Goal: Information Seeking & Learning: Compare options

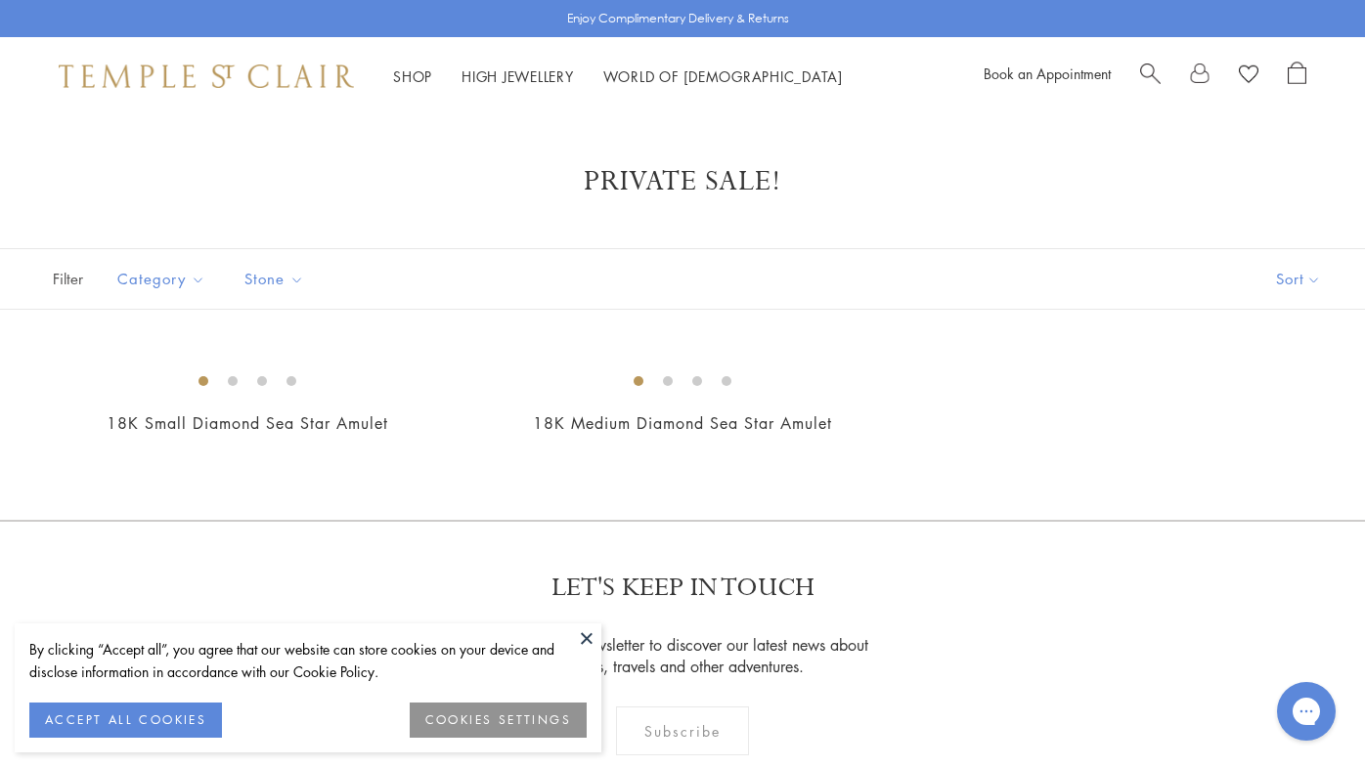
click at [587, 634] on button at bounding box center [586, 638] width 29 height 29
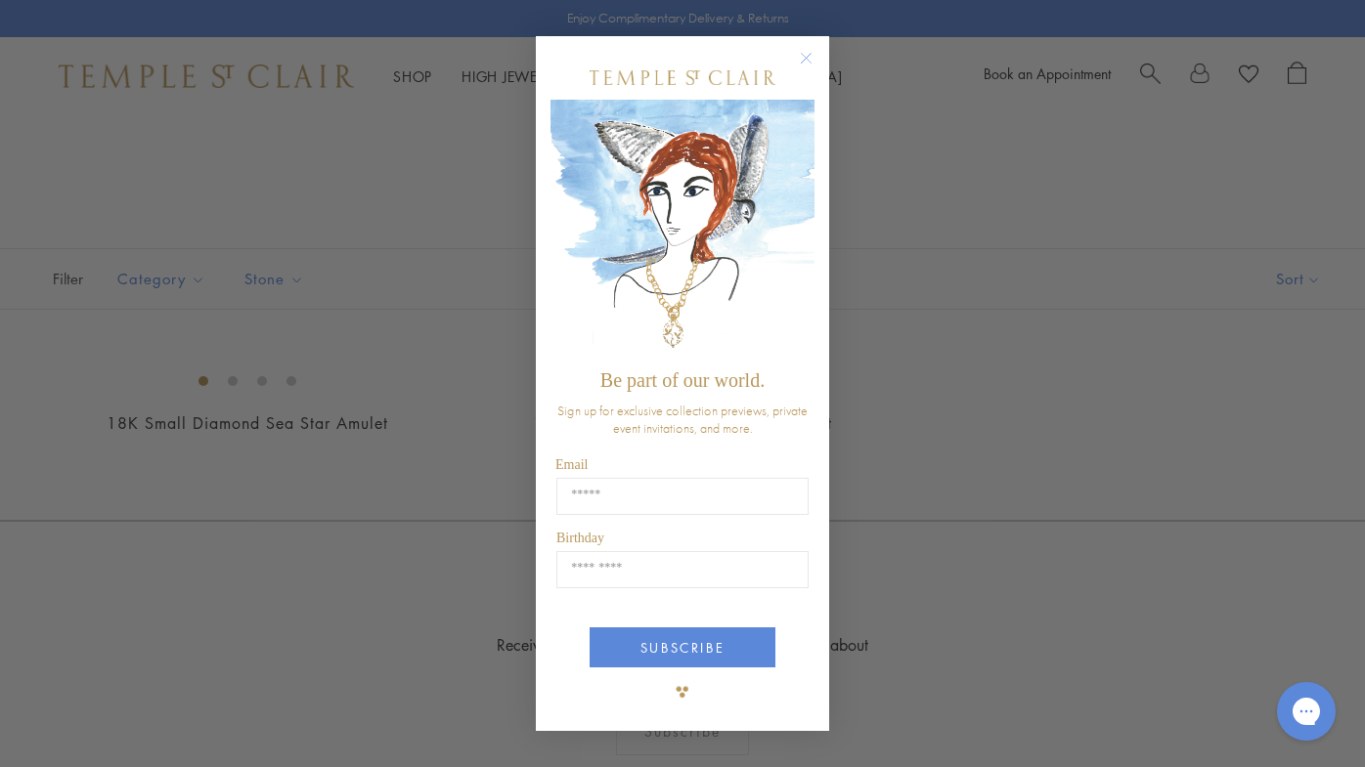
type input "**********"
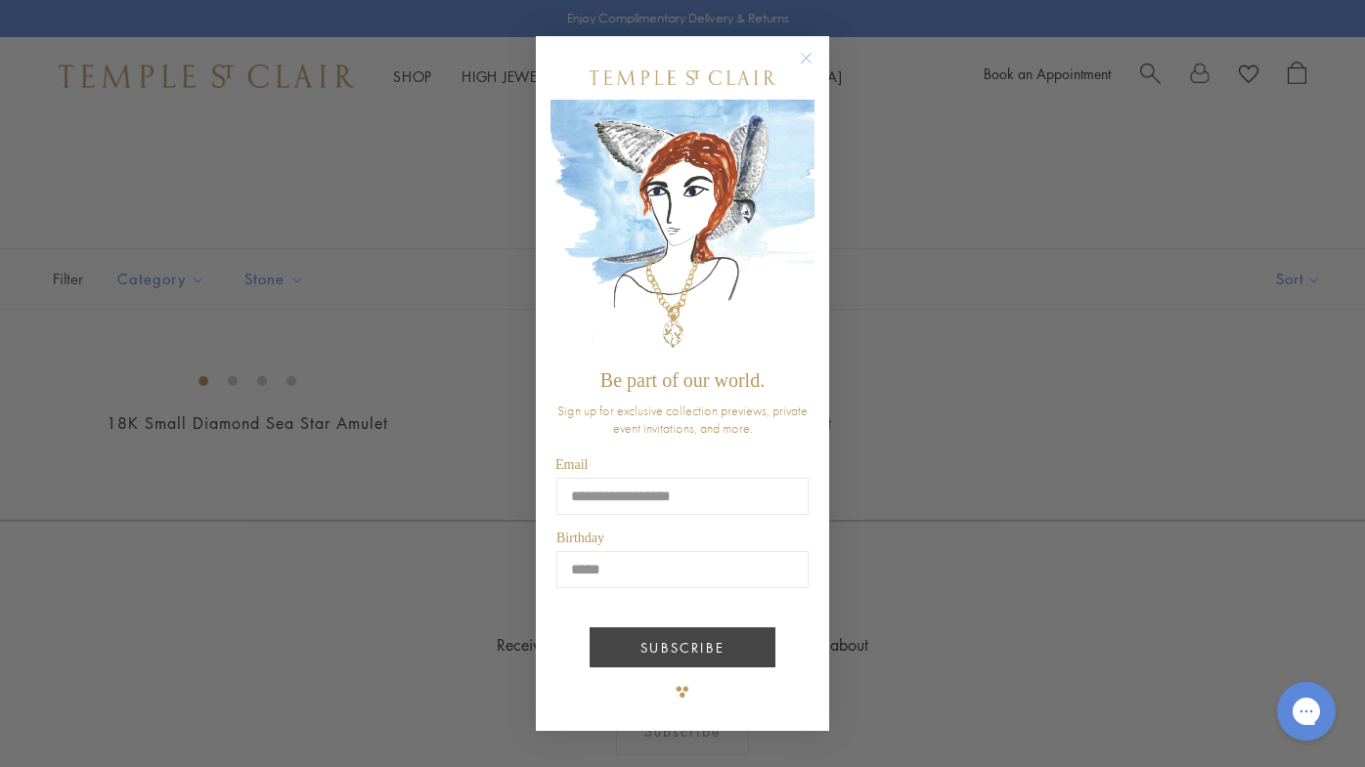
type input "*****"
click at [707, 643] on button "SUBSCRIBE" at bounding box center [682, 648] width 186 height 40
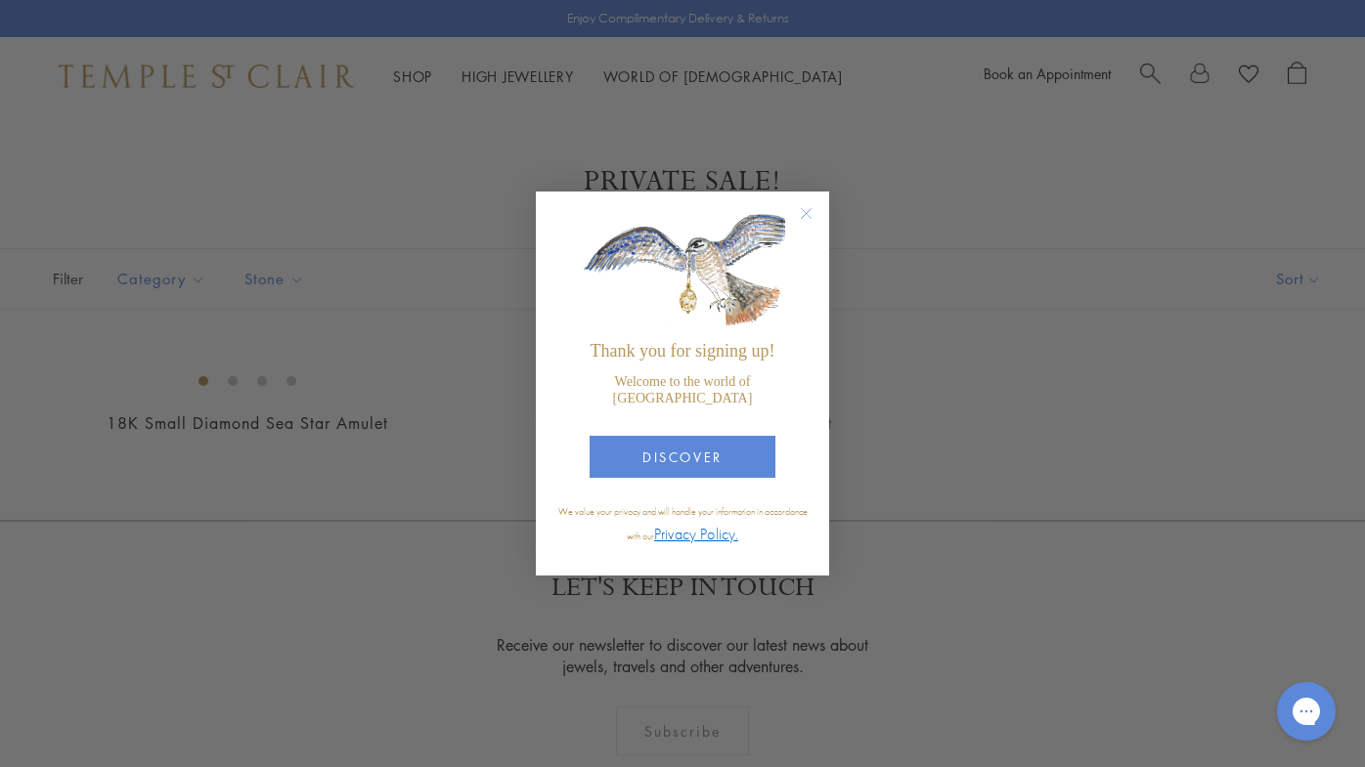
click at [806, 219] on icon "Close dialog" at bounding box center [807, 214] width 10 height 10
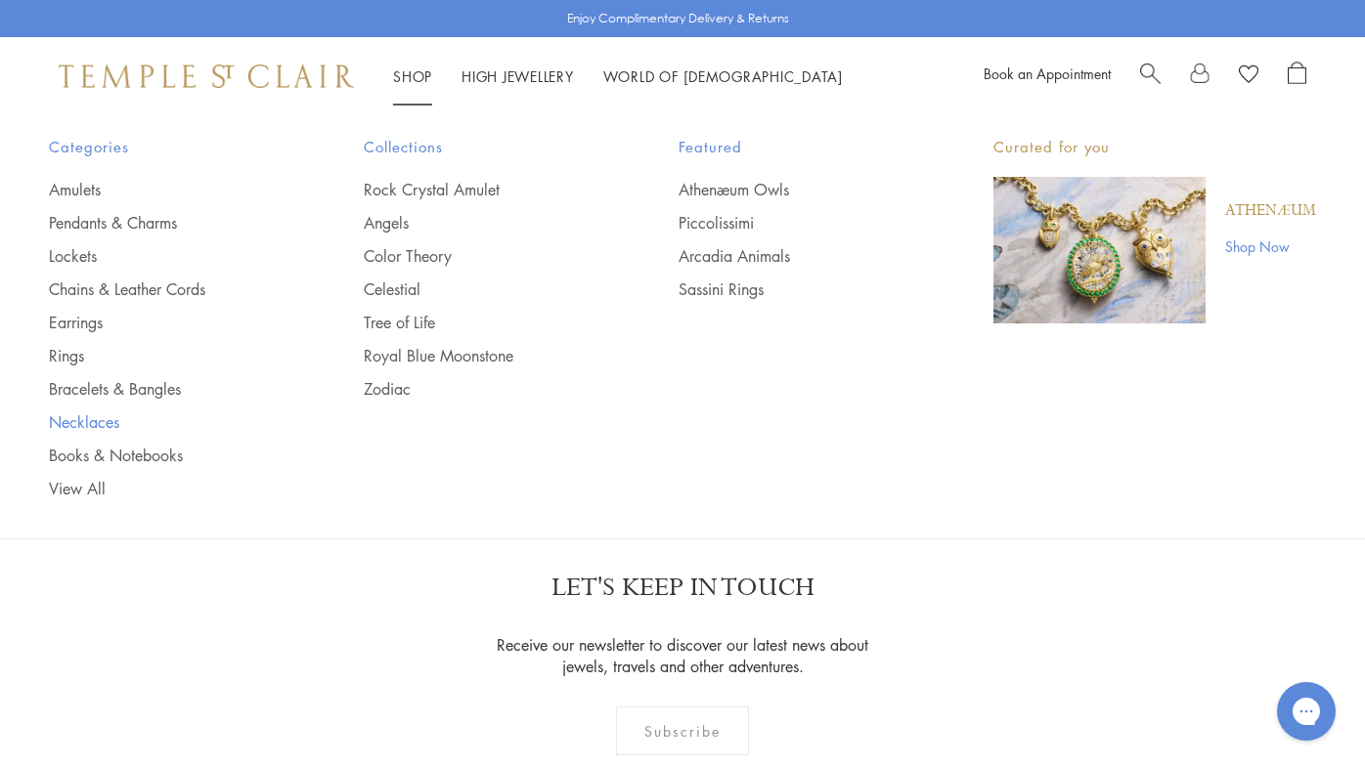
click at [80, 418] on link "Necklaces" at bounding box center [167, 423] width 237 height 22
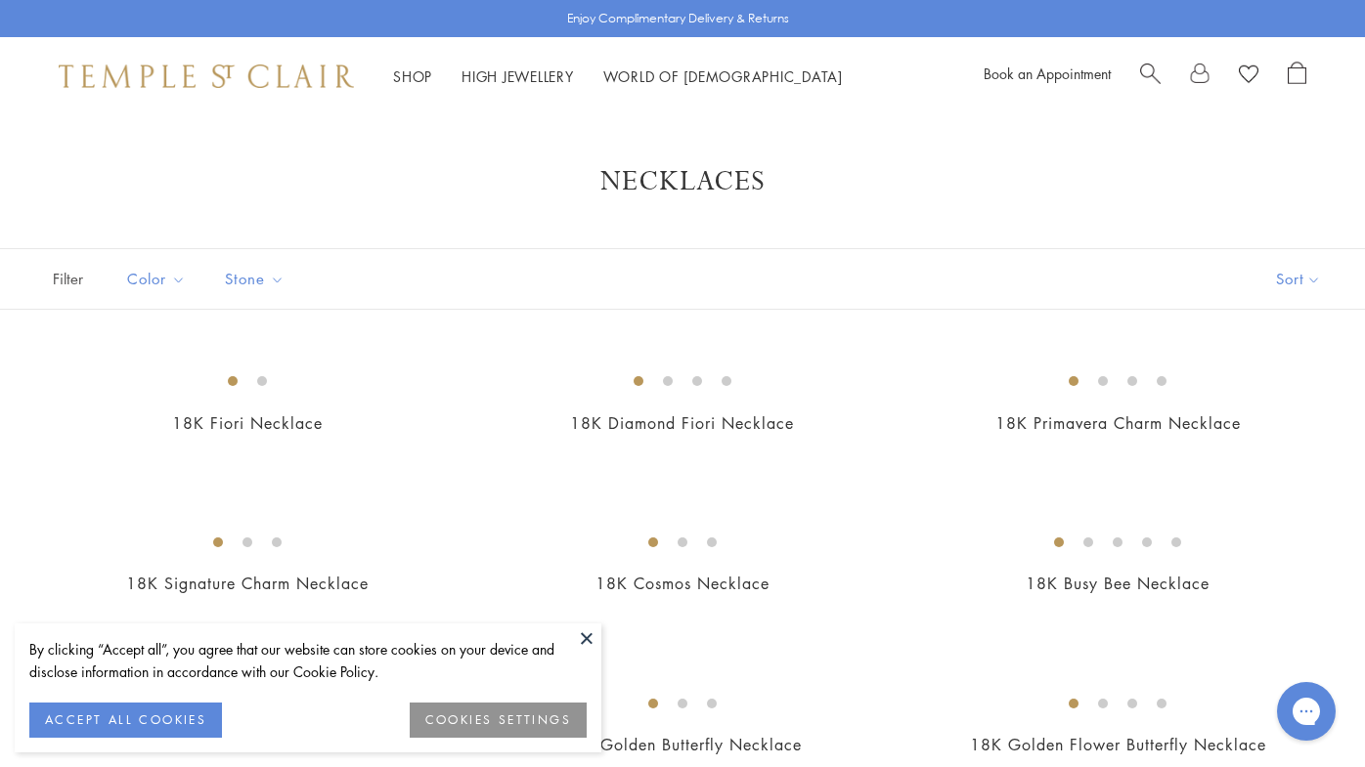
click at [587, 633] on button at bounding box center [586, 638] width 29 height 29
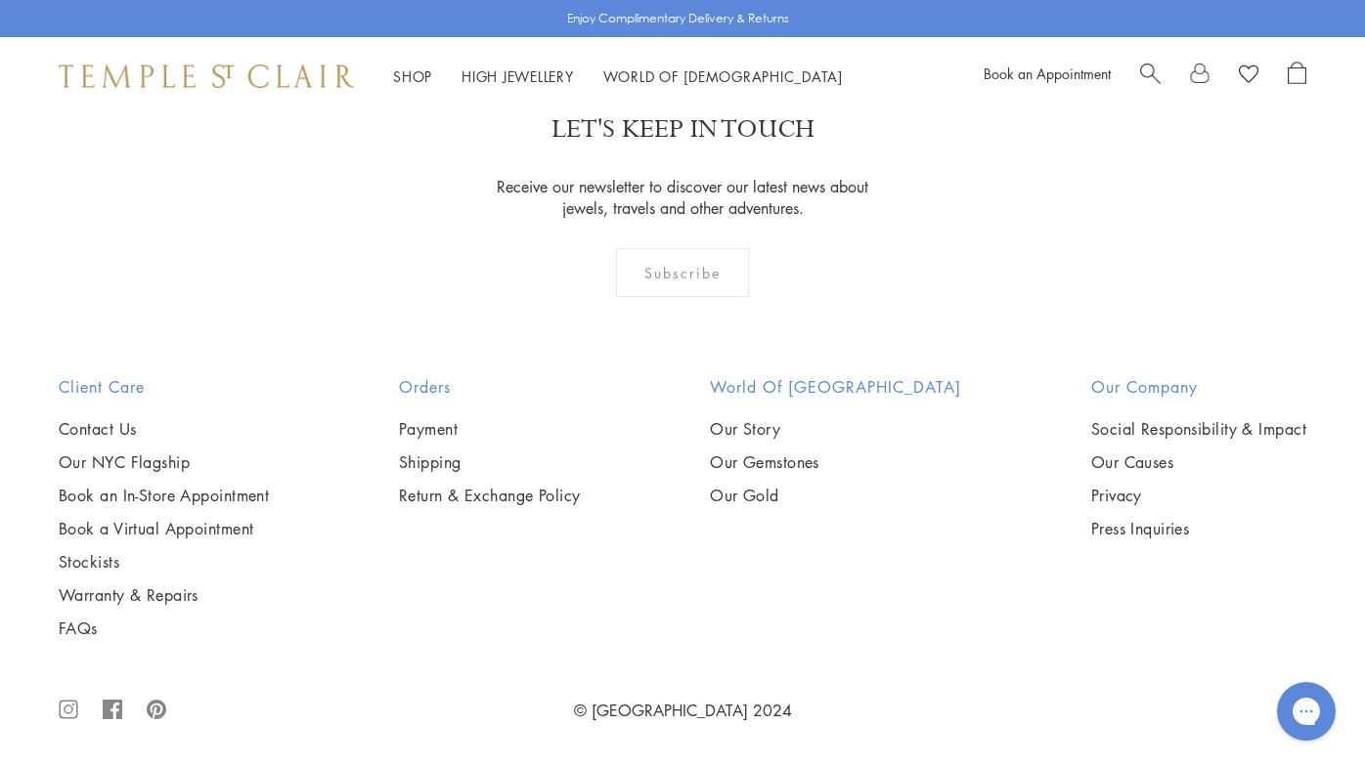
scroll to position [2884, 0]
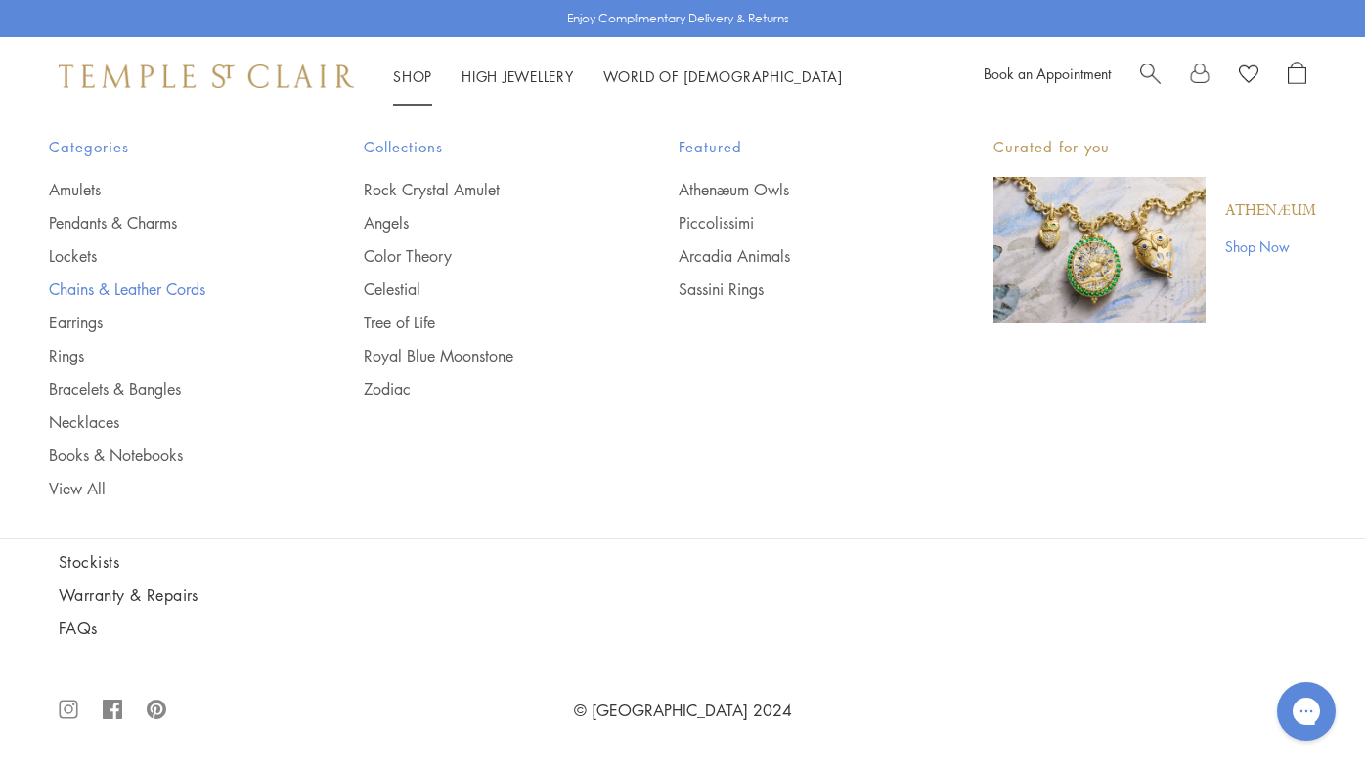
click at [82, 288] on link "Chains & Leather Cords" at bounding box center [167, 290] width 237 height 22
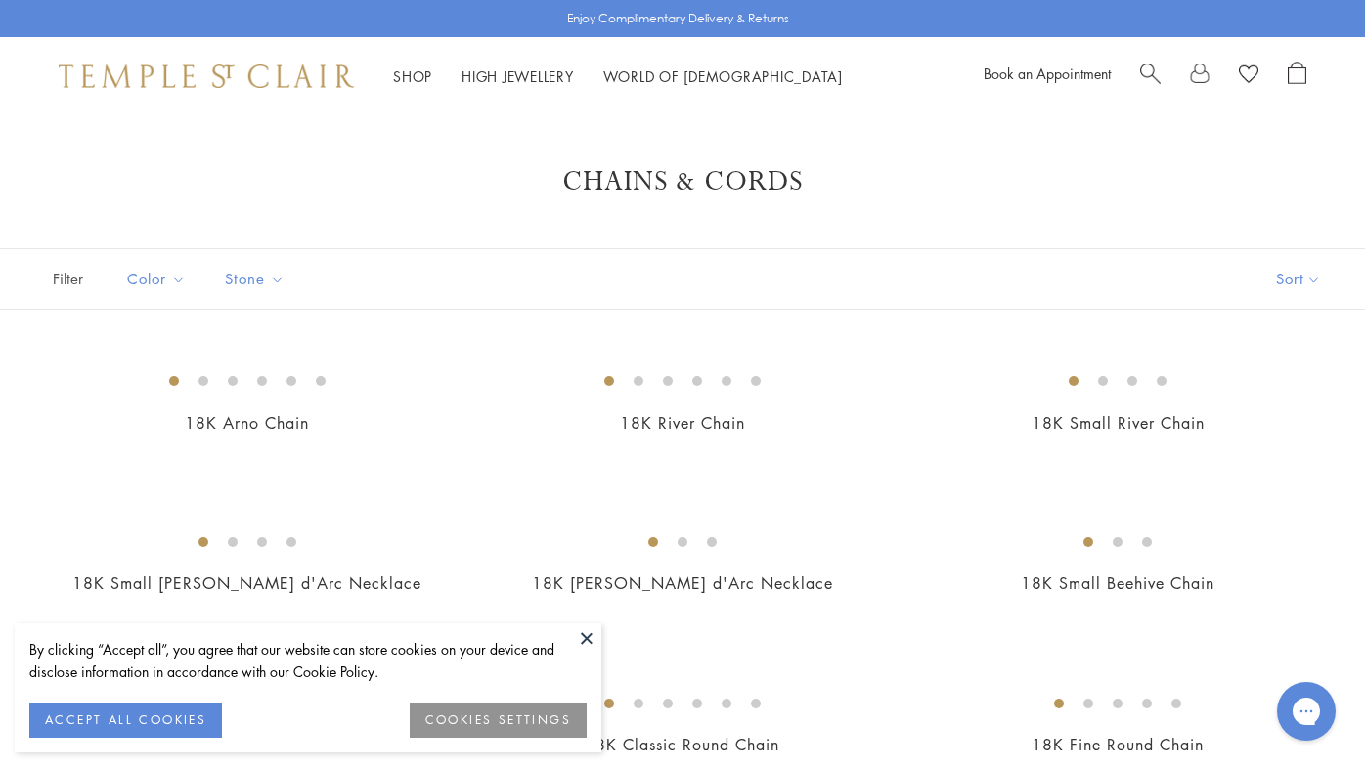
click at [587, 634] on button at bounding box center [586, 638] width 29 height 29
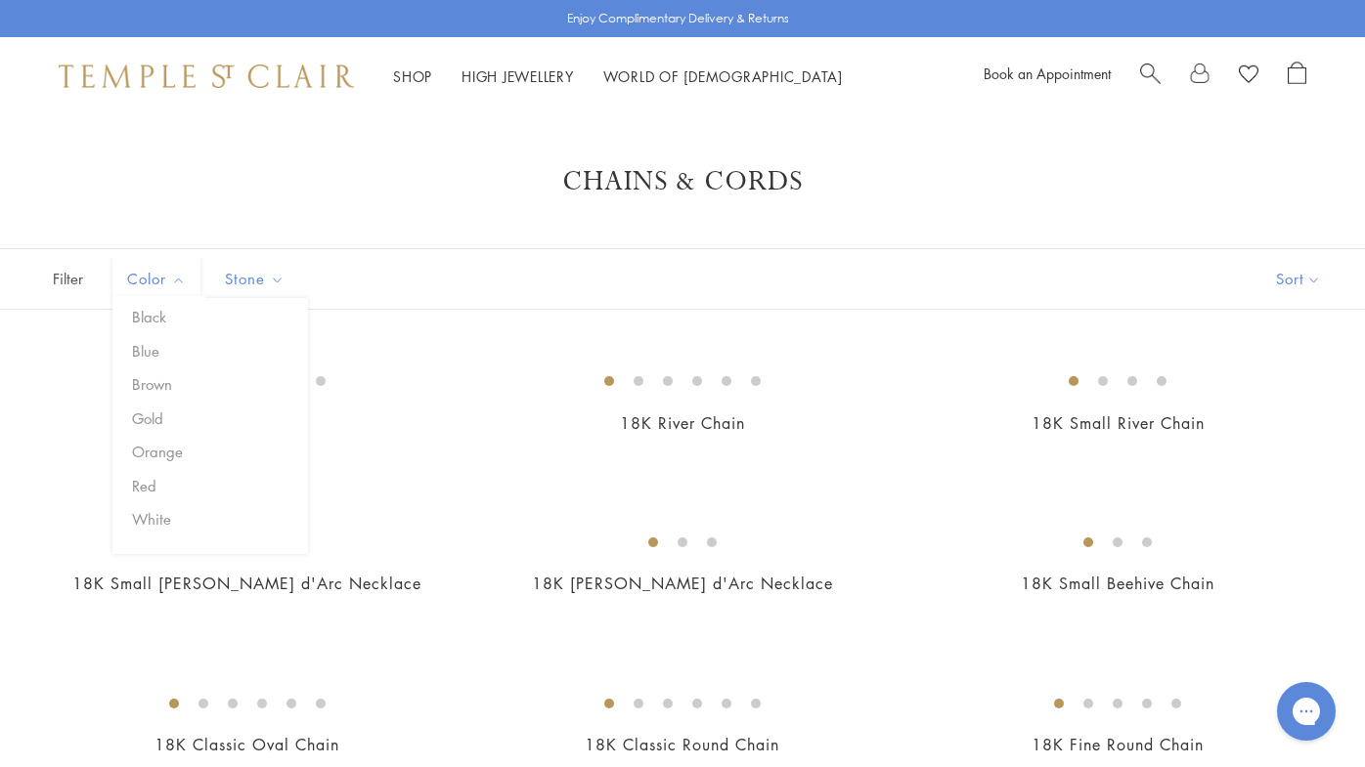
click at [170, 283] on span "Color" at bounding box center [158, 279] width 83 height 24
click at [500, 191] on h1 "Chains & Cords" at bounding box center [682, 181] width 1208 height 35
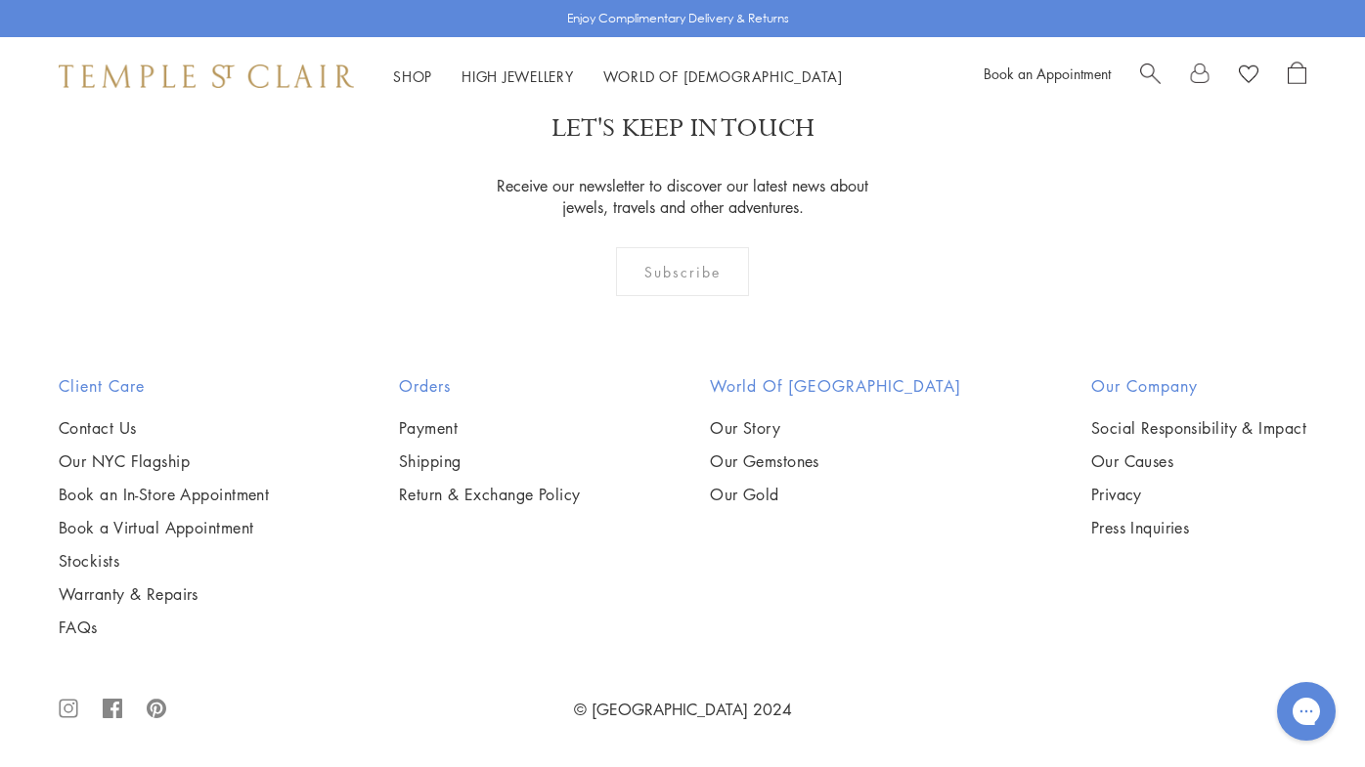
scroll to position [2387, 0]
click at [0, 0] on img at bounding box center [0, 0] width 0 height 0
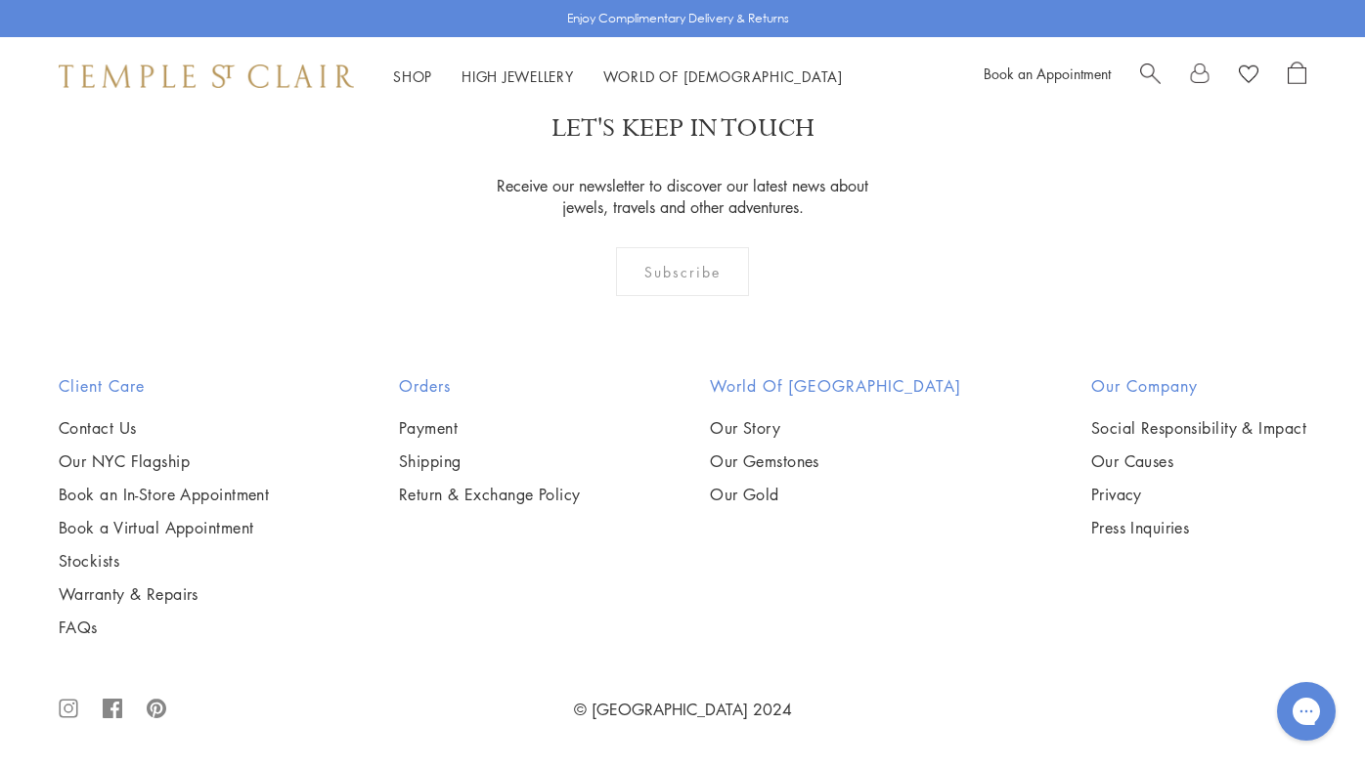
scroll to position [3883, 0]
click at [0, 0] on img at bounding box center [0, 0] width 0 height 0
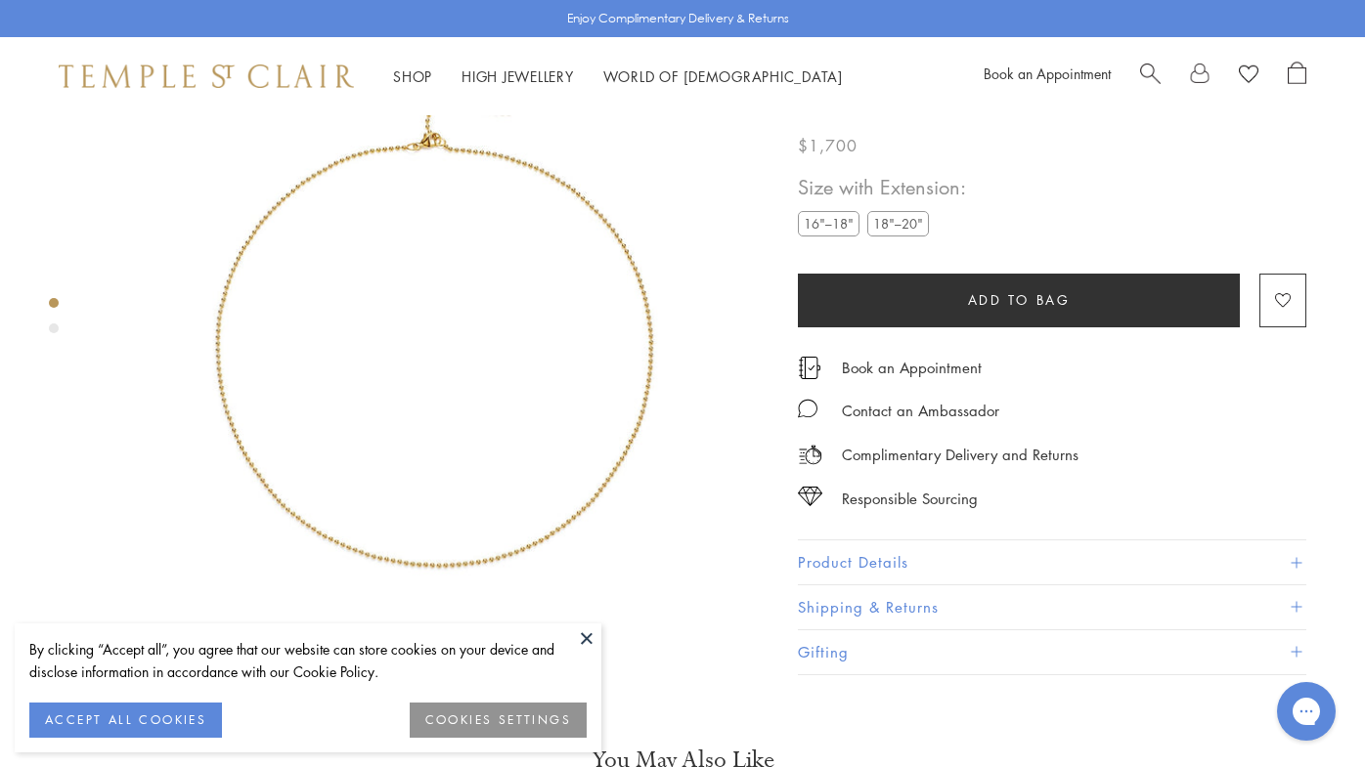
click at [898, 237] on label "18"–20"" at bounding box center [898, 224] width 62 height 24
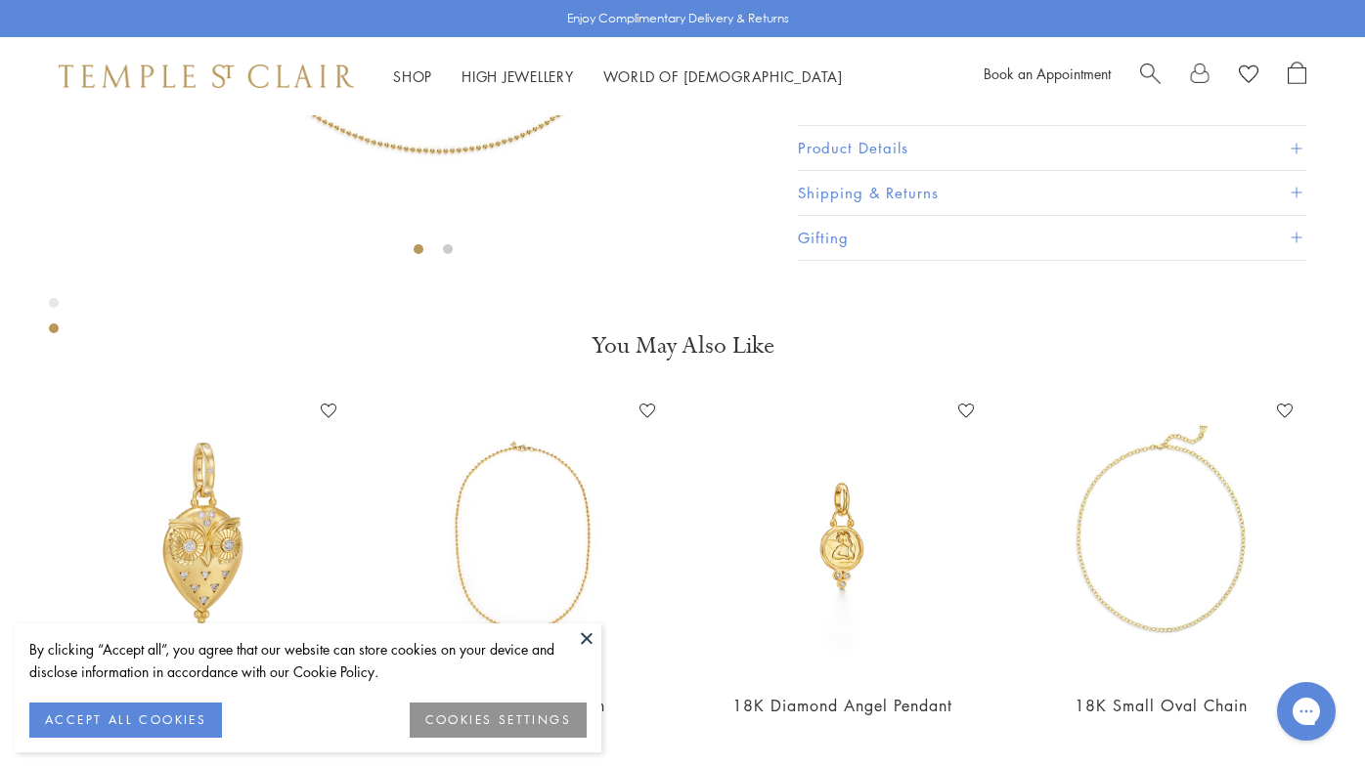
scroll to position [524, 0]
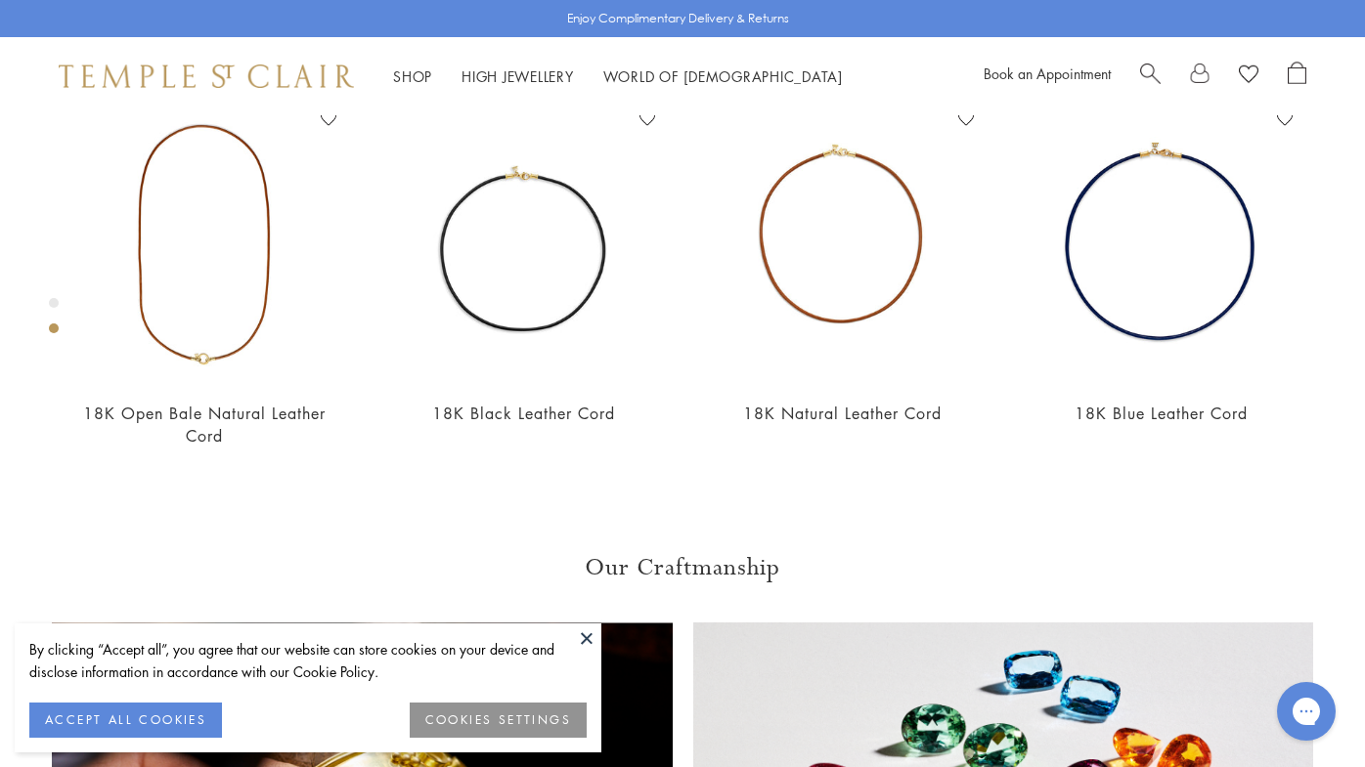
scroll to position [813, 0]
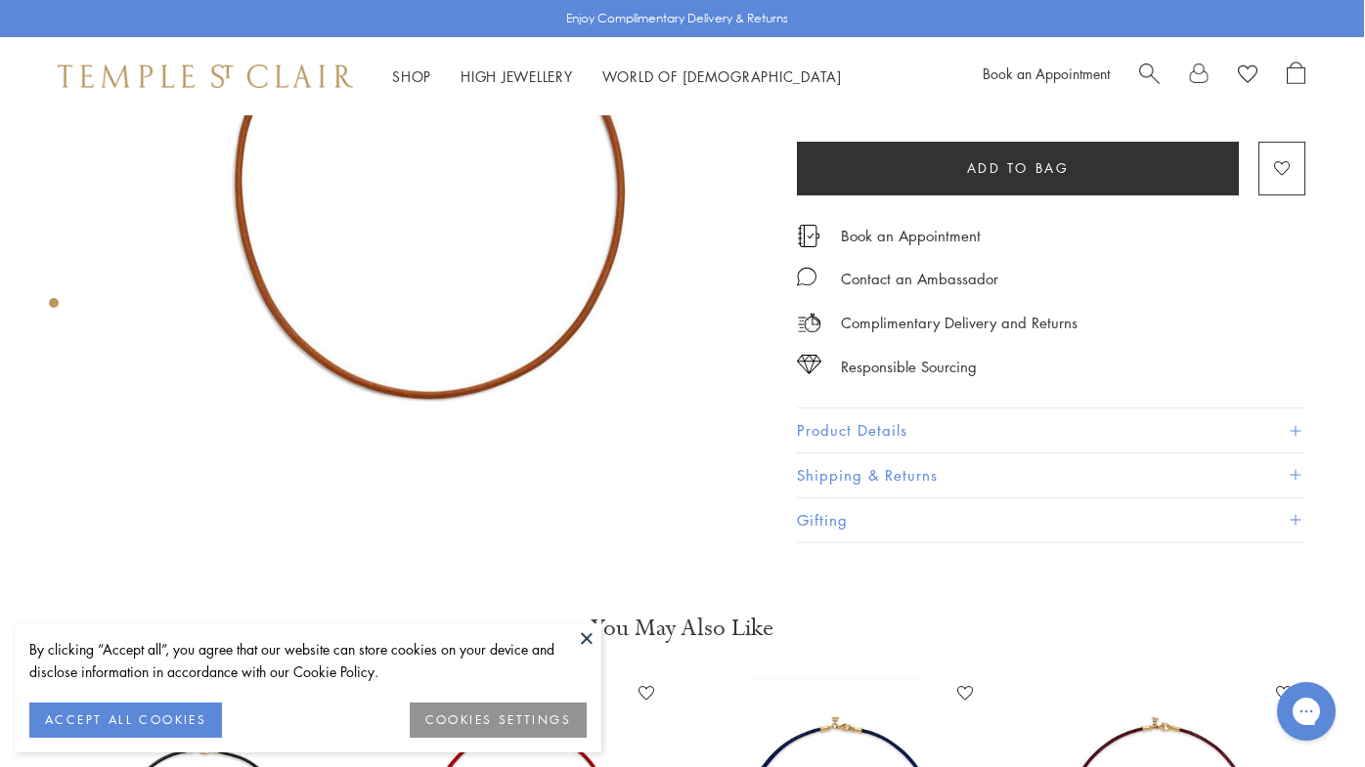
scroll to position [238, 0]
